Goal: Information Seeking & Learning: Learn about a topic

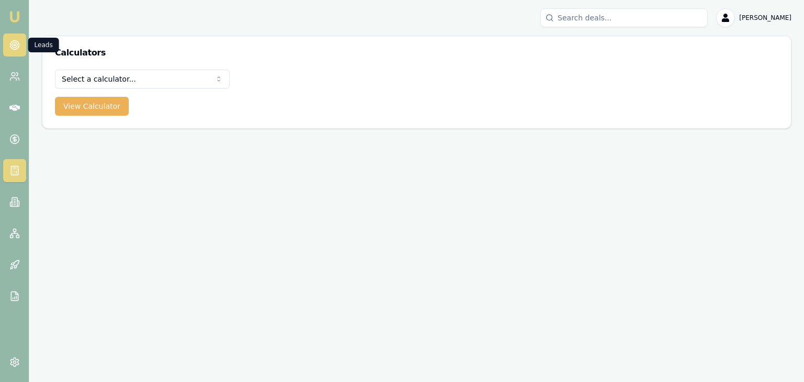
click at [14, 47] on circle at bounding box center [14, 44] width 5 height 5
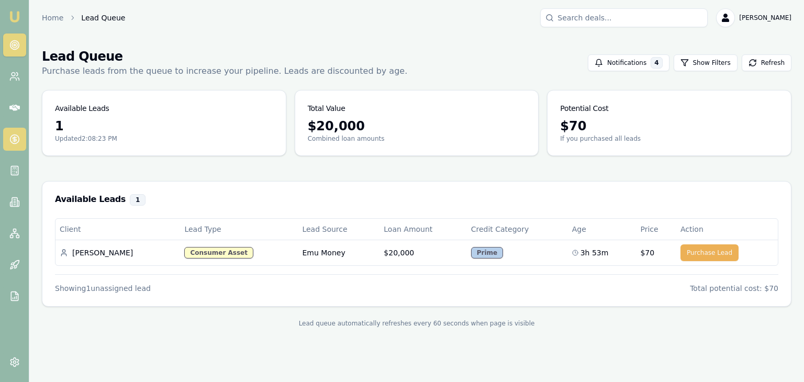
click at [19, 135] on link at bounding box center [14, 139] width 23 height 23
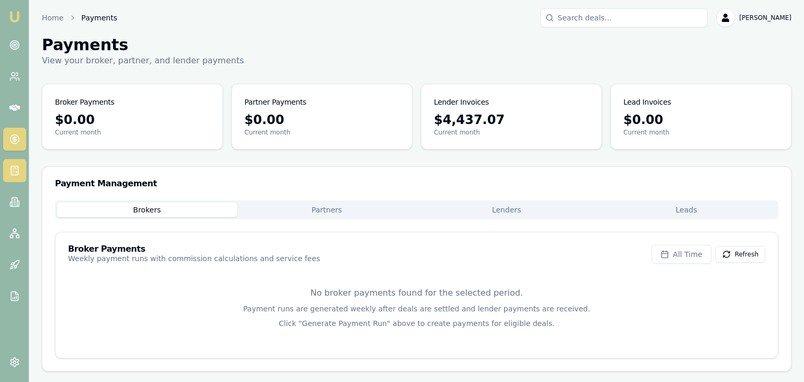
click at [21, 174] on link at bounding box center [14, 170] width 23 height 23
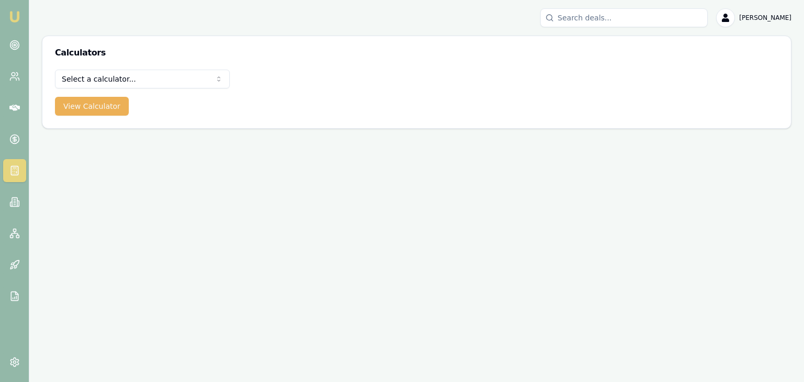
click at [14, 17] on img at bounding box center [14, 16] width 13 height 13
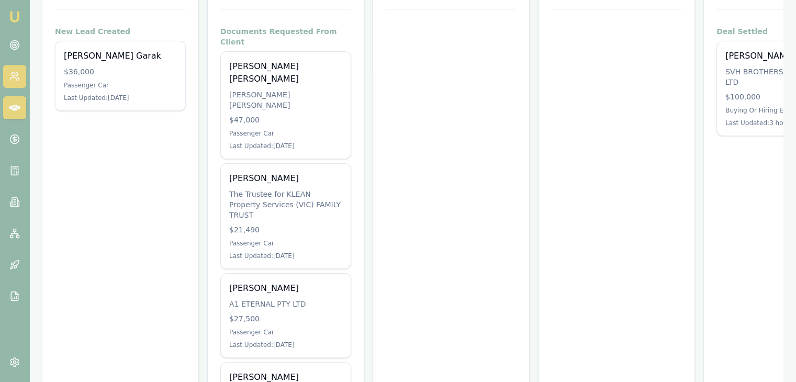
scroll to position [121, 0]
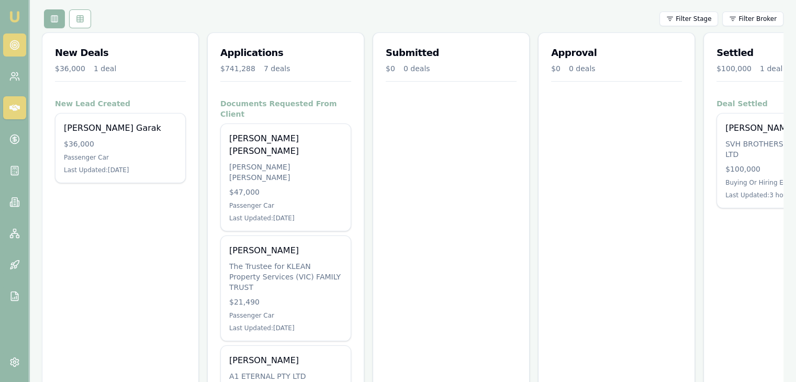
click at [13, 46] on icon at bounding box center [14, 45] width 10 height 10
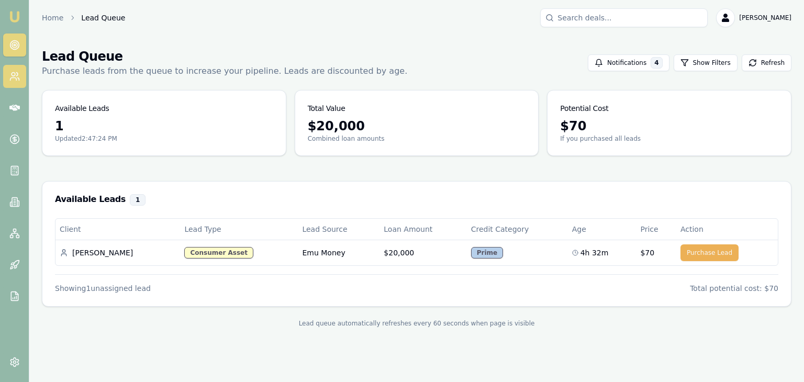
click at [9, 74] on icon at bounding box center [14, 76] width 10 height 10
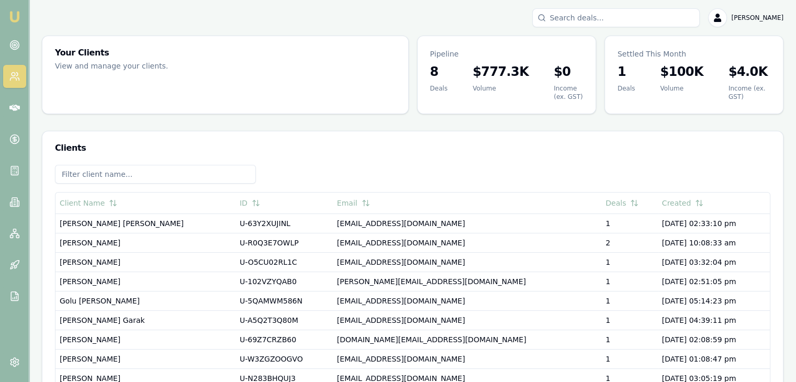
click at [12, 17] on img at bounding box center [14, 16] width 13 height 13
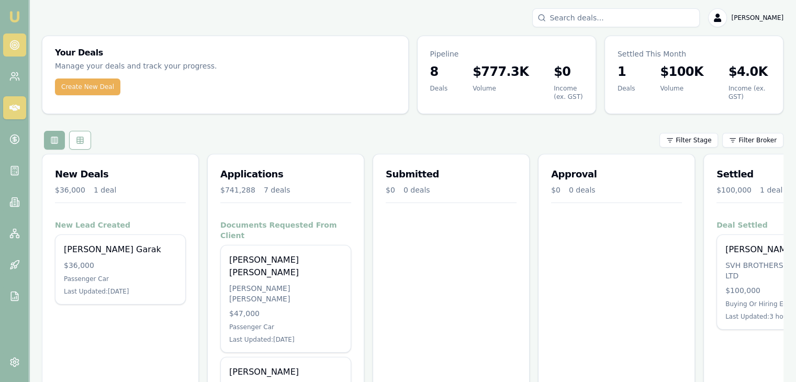
click at [16, 49] on circle at bounding box center [14, 45] width 9 height 9
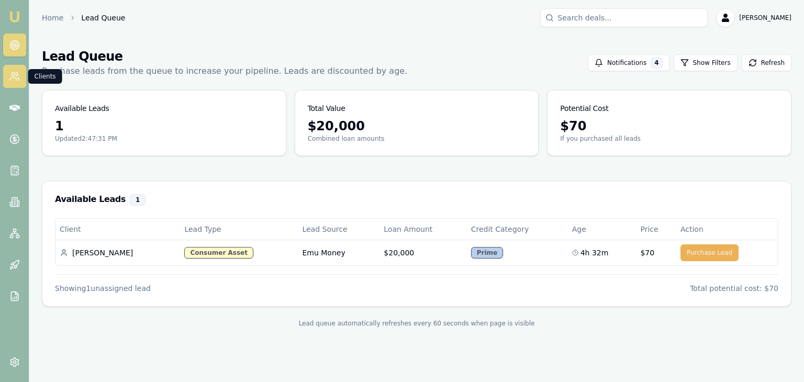
click at [13, 78] on icon at bounding box center [13, 79] width 6 height 3
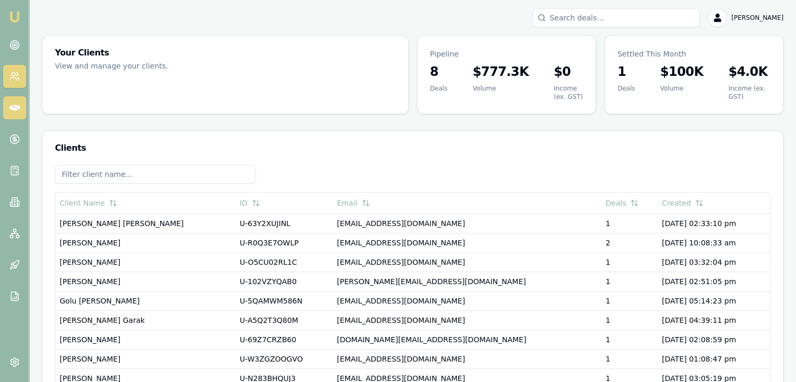
click at [13, 99] on link at bounding box center [14, 107] width 23 height 23
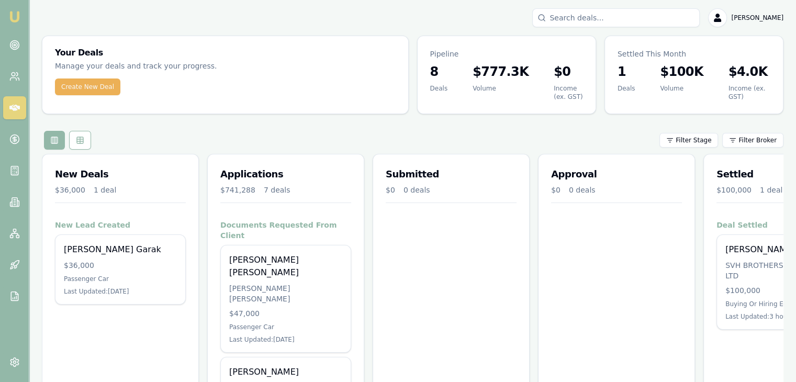
click at [13, 16] on img at bounding box center [14, 16] width 13 height 13
click at [16, 172] on line at bounding box center [16, 173] width 0 height 2
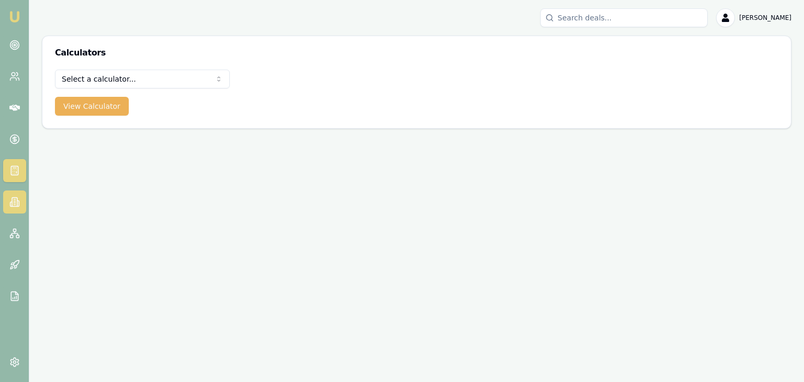
click at [6, 196] on link at bounding box center [14, 202] width 23 height 23
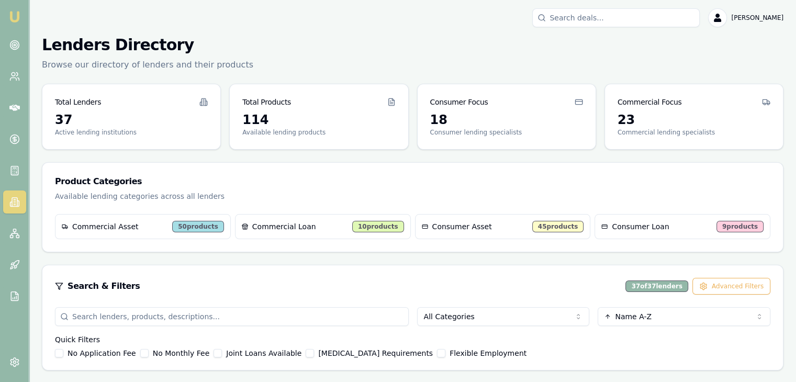
click at [297, 314] on input "search" at bounding box center [232, 316] width 354 height 19
type input "plenti"
click at [429, 284] on div "Search & Filters Clear All 1 of 37 lenders Advanced Filters" at bounding box center [413, 286] width 716 height 17
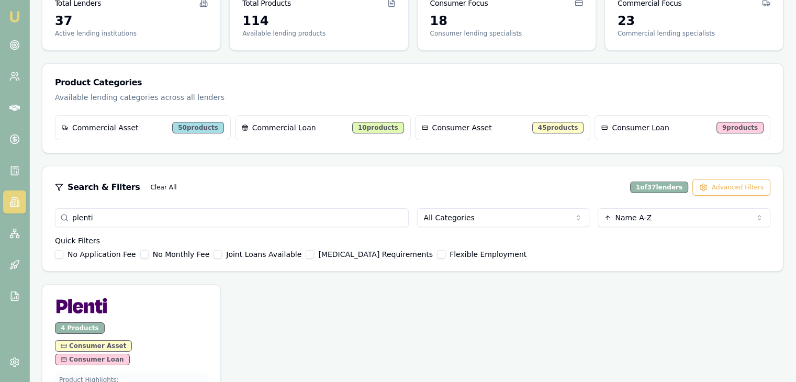
scroll to position [156, 0]
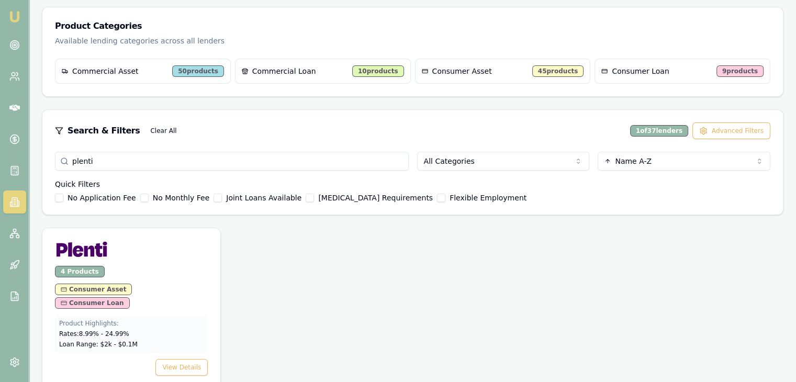
click at [114, 341] on span "Loan Range: $ 2 k - $ 0.1 M" at bounding box center [98, 344] width 79 height 7
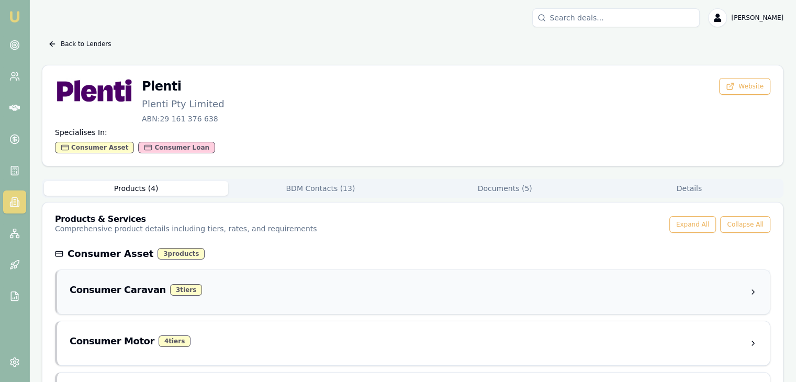
click at [243, 290] on div "Consumer Caravan 3 tier s" at bounding box center [410, 290] width 680 height 15
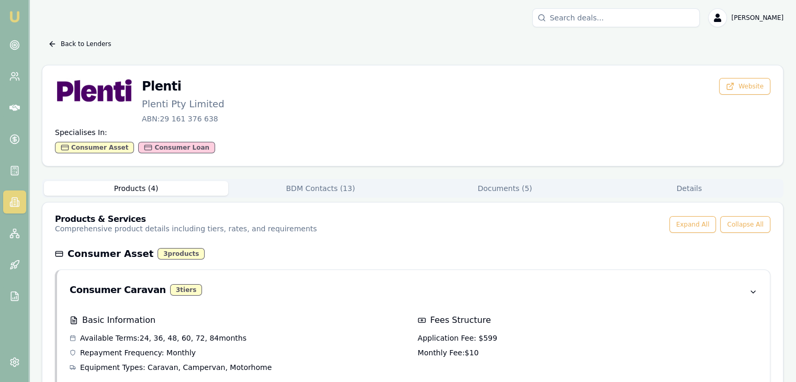
click at [134, 191] on button "Products ( 4 )" at bounding box center [136, 188] width 184 height 15
click at [94, 149] on div "Consumer Asset" at bounding box center [94, 148] width 79 height 12
click at [161, 148] on div "Consumer Loan" at bounding box center [176, 148] width 77 height 12
click at [49, 41] on icon at bounding box center [52, 44] width 8 height 8
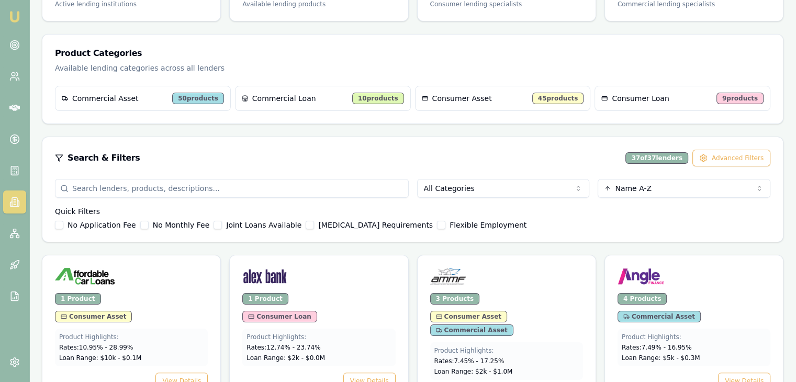
scroll to position [51, 0]
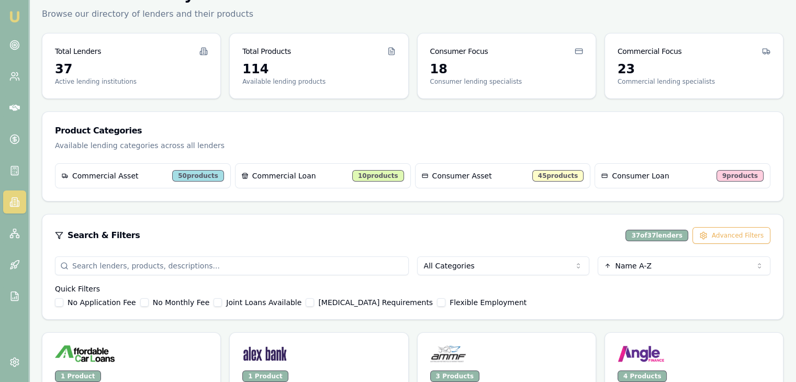
click at [362, 172] on div "10 products" at bounding box center [378, 176] width 52 height 12
click at [367, 174] on div "10 products" at bounding box center [378, 176] width 52 height 12
click at [372, 176] on div "10 products" at bounding box center [378, 176] width 52 height 12
